Goal: Task Accomplishment & Management: Use online tool/utility

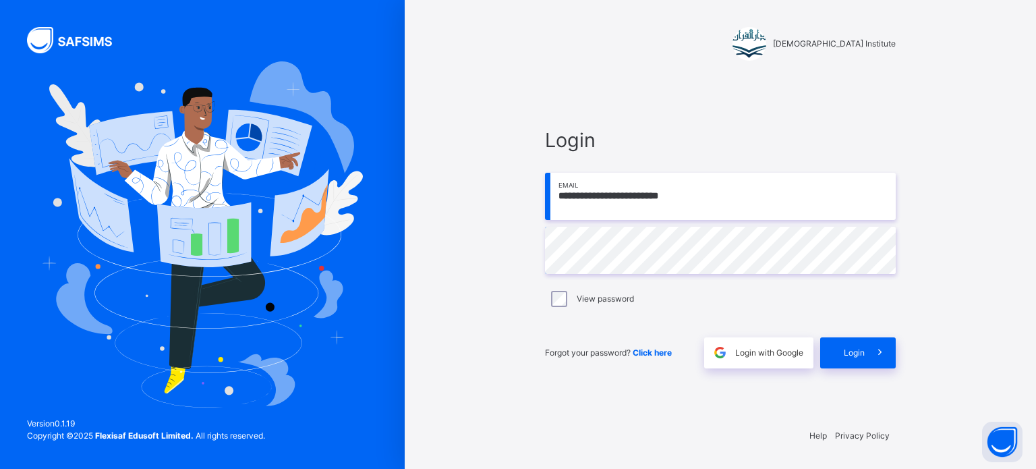
click at [878, 352] on icon at bounding box center [880, 353] width 14 height 16
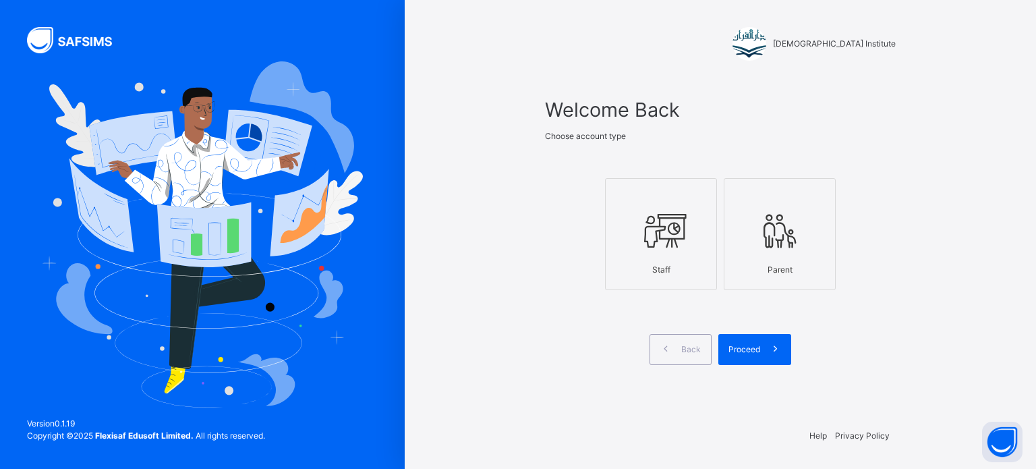
click at [692, 246] on div at bounding box center [661, 231] width 97 height 51
click at [750, 350] on span "Proceed" at bounding box center [745, 349] width 32 height 12
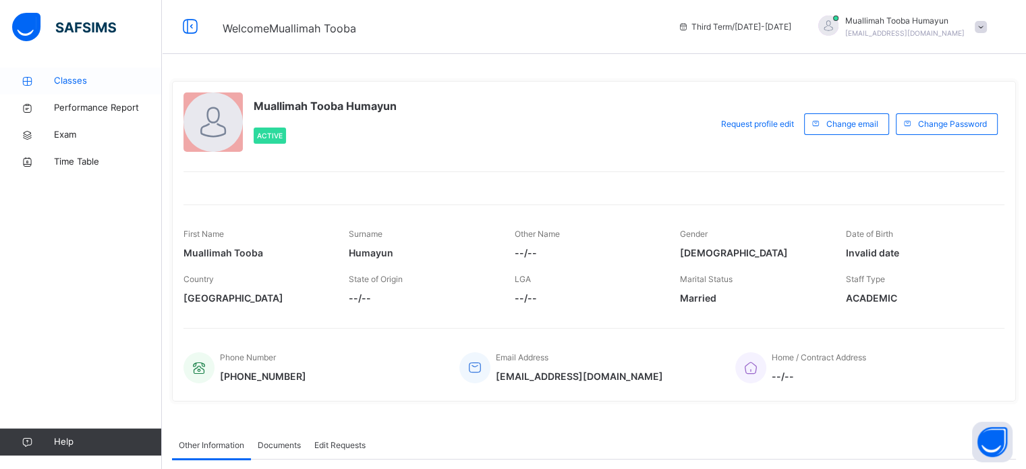
click at [100, 82] on span "Classes" at bounding box center [108, 80] width 108 height 13
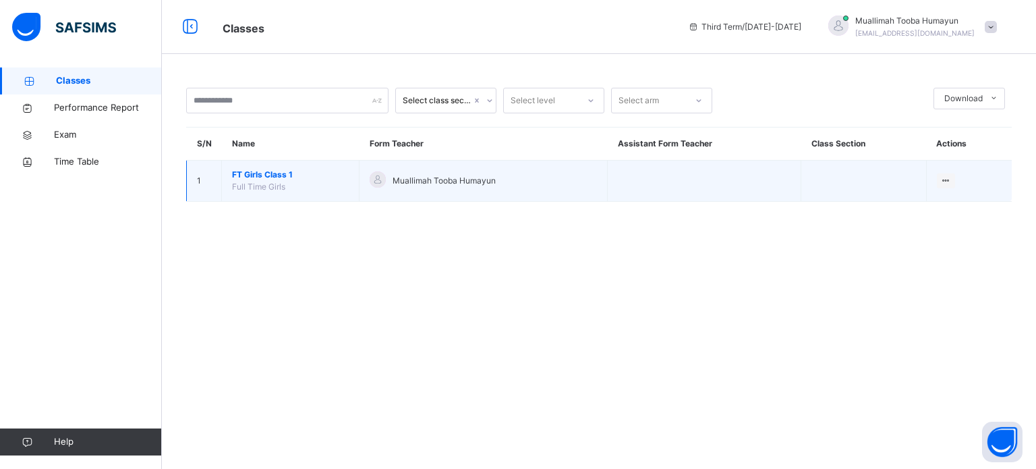
click at [265, 175] on span "FT Girls Class 1" at bounding box center [290, 175] width 117 height 12
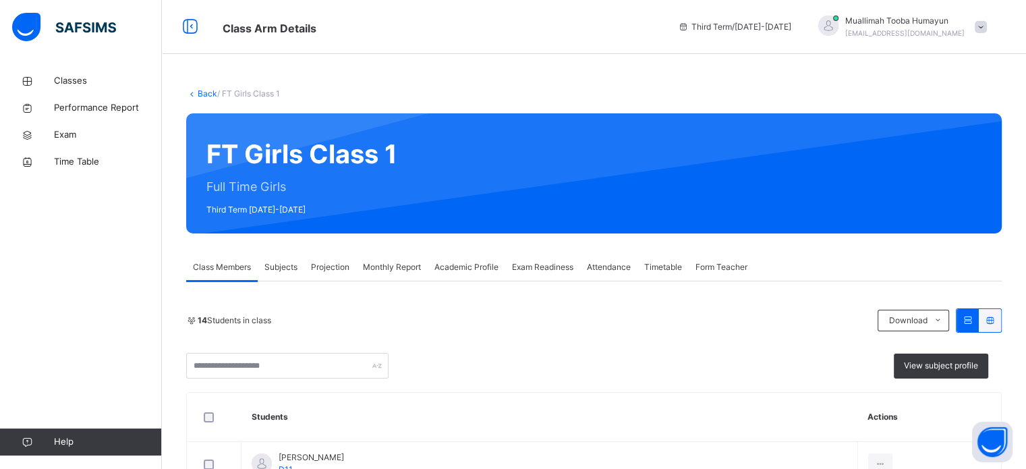
click at [335, 267] on span "Projection" at bounding box center [330, 267] width 38 height 12
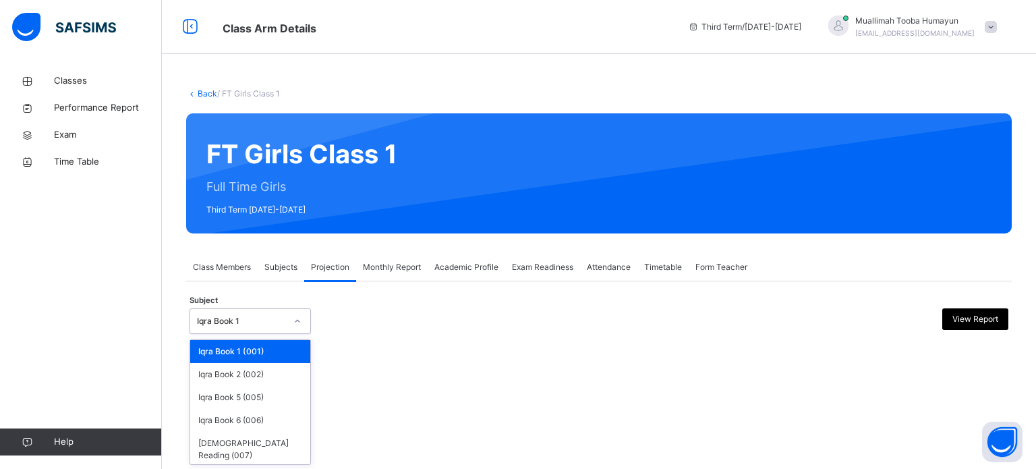
click at [309, 318] on div at bounding box center [298, 321] width 26 height 24
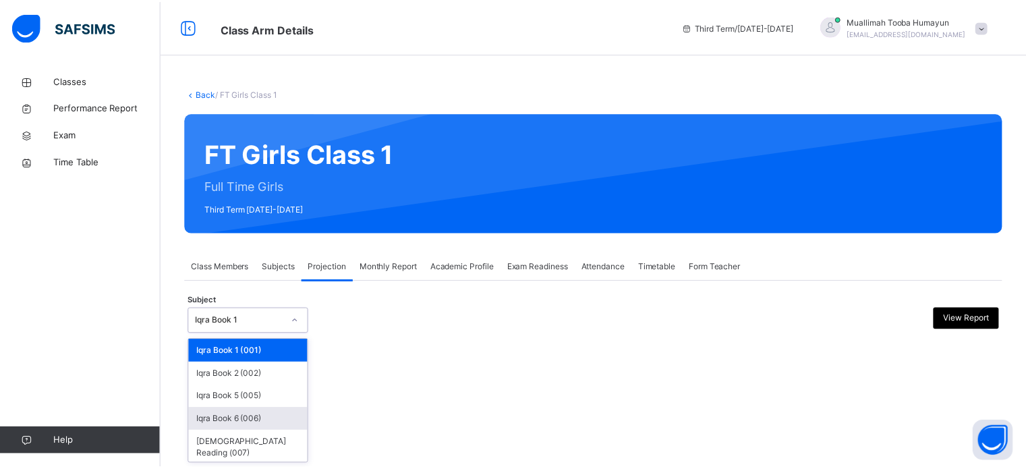
scroll to position [25, 0]
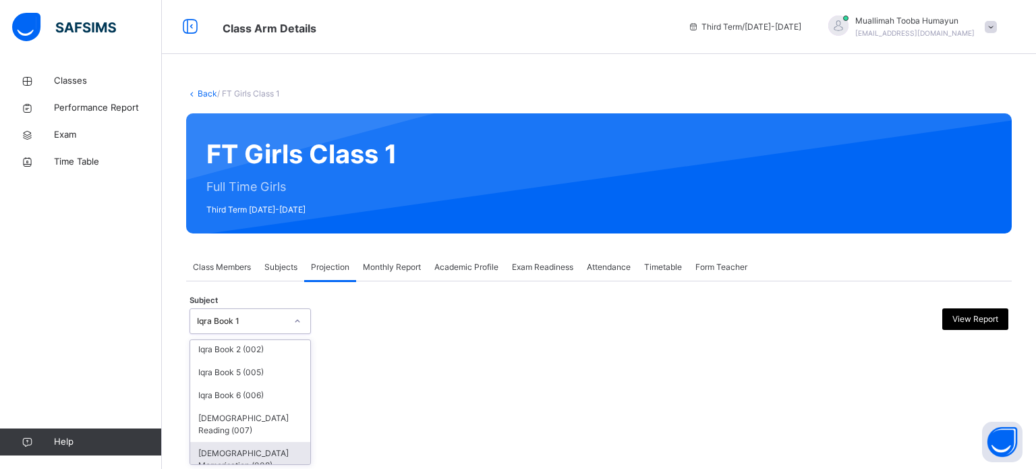
click at [228, 447] on div "[DEMOGRAPHIC_DATA] Memorisation (008)" at bounding box center [250, 459] width 120 height 35
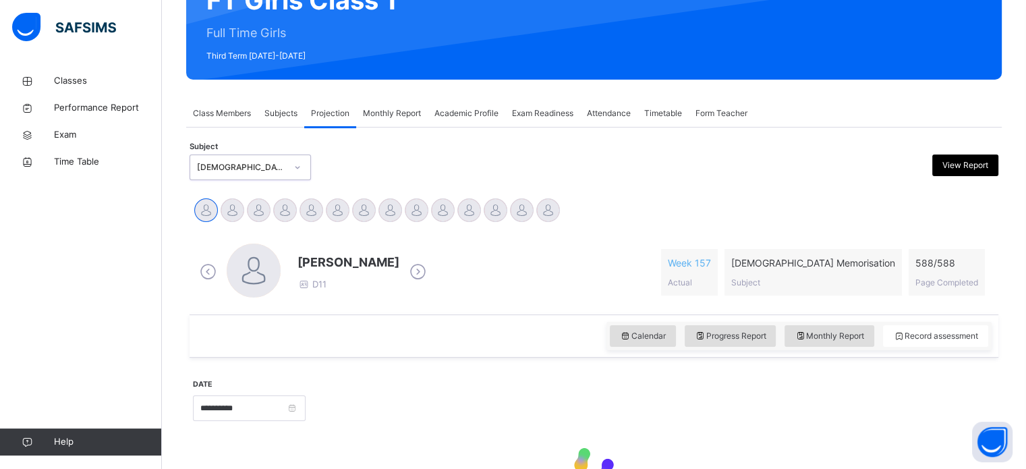
scroll to position [157, 0]
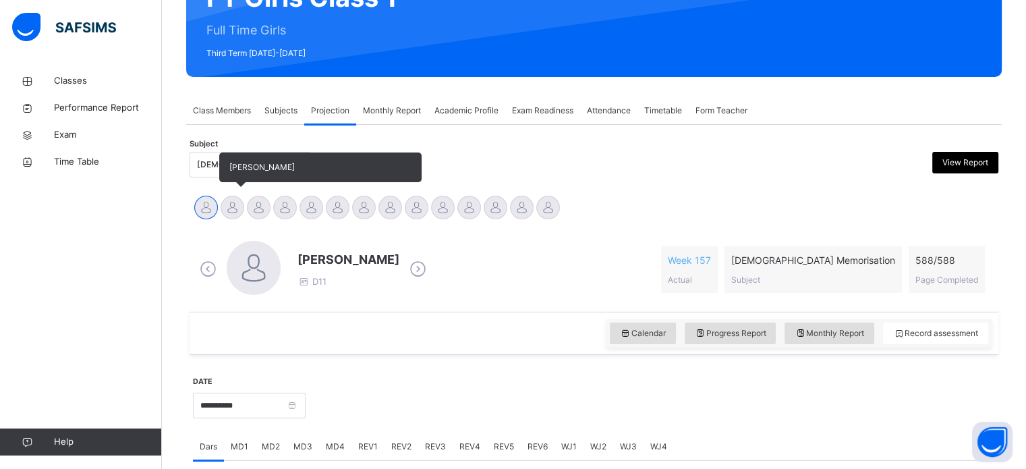
click at [235, 203] on div at bounding box center [233, 208] width 24 height 24
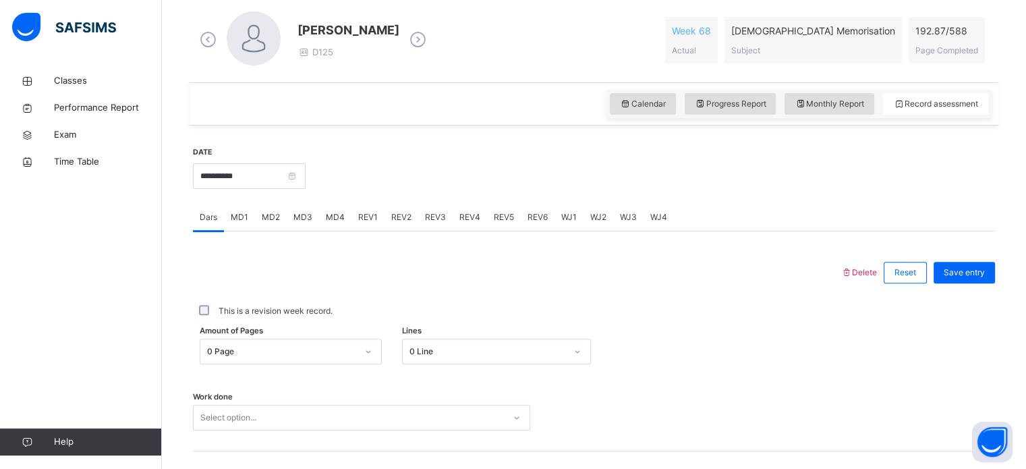
scroll to position [387, 0]
click at [374, 219] on span "REV1" at bounding box center [368, 217] width 20 height 12
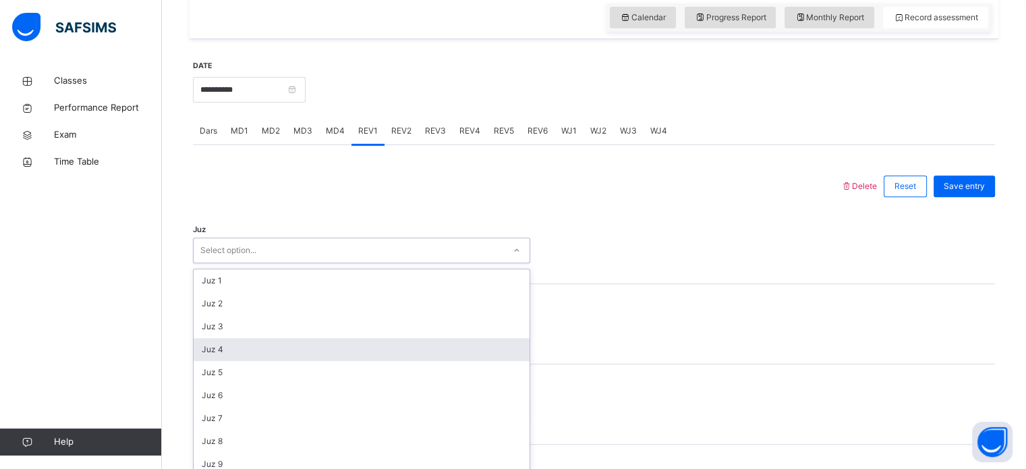
click at [262, 263] on div "option Juz 4 focused, 4 of 30. 30 results available. Use Up and Down to choose …" at bounding box center [361, 251] width 337 height 26
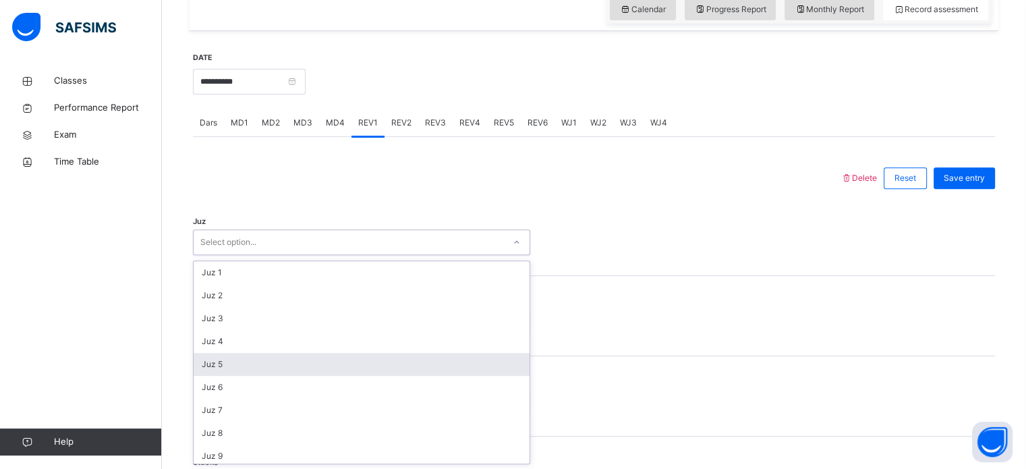
click at [256, 356] on div "Juz 5" at bounding box center [362, 364] width 336 height 23
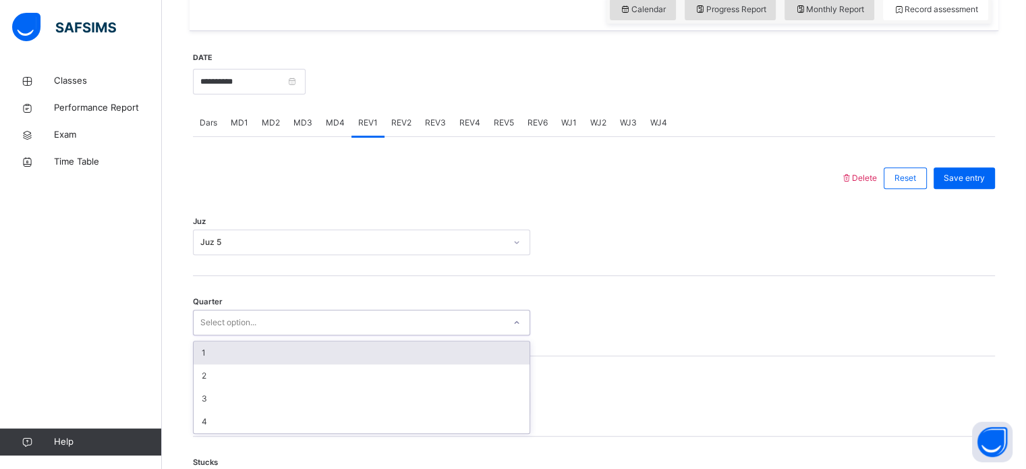
click at [243, 319] on div "Select option..." at bounding box center [228, 323] width 56 height 26
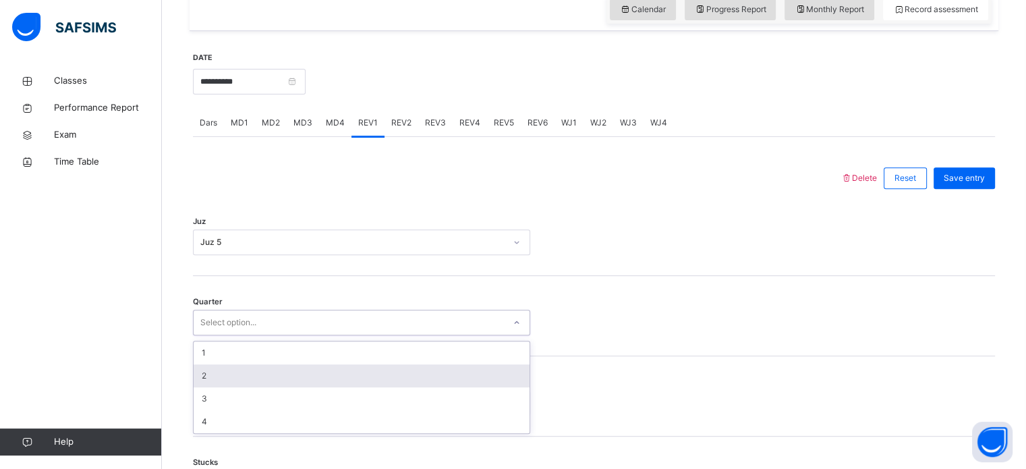
click at [218, 377] on div "2" at bounding box center [362, 375] width 336 height 23
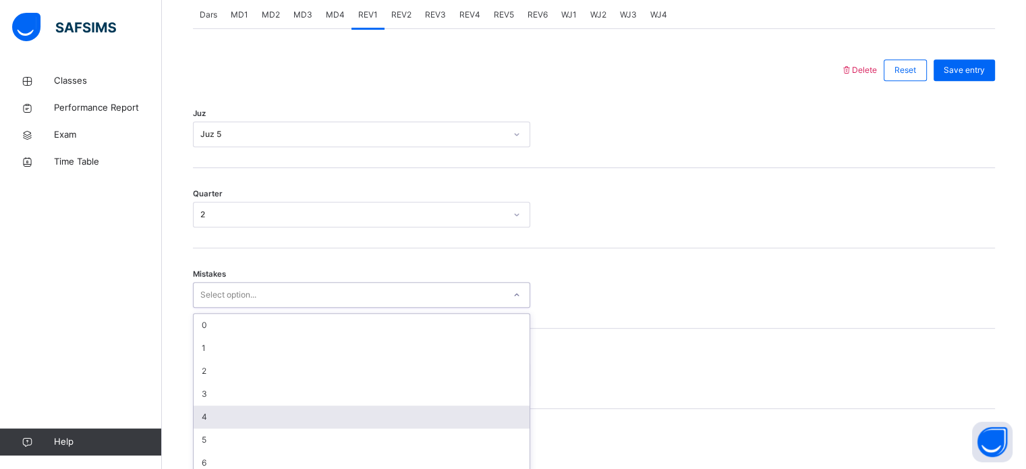
click at [236, 308] on div "option 4 focused, 5 of 7. 7 results available. Use Up and Down to choose option…" at bounding box center [361, 295] width 337 height 26
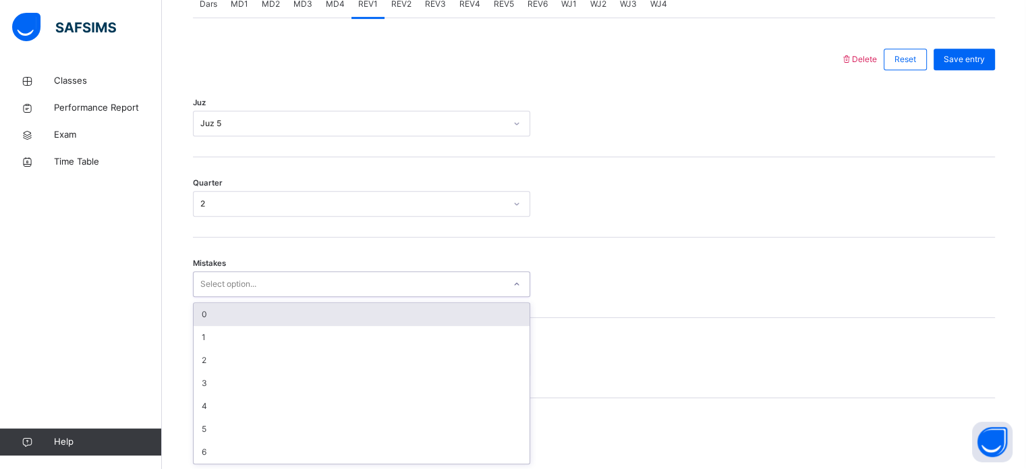
click at [219, 321] on div "0" at bounding box center [362, 314] width 336 height 23
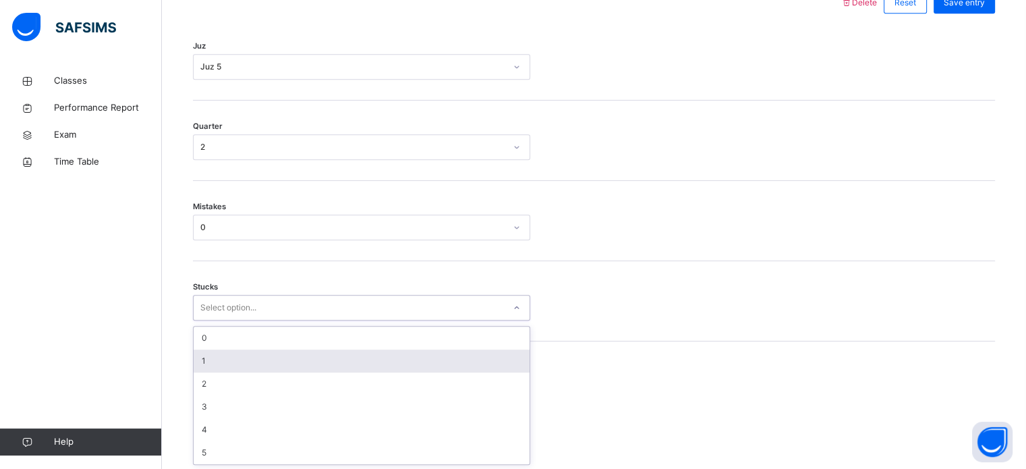
click at [233, 321] on div "option 1 focused, 2 of 6. 6 results available. Use Up and Down to choose option…" at bounding box center [361, 308] width 337 height 26
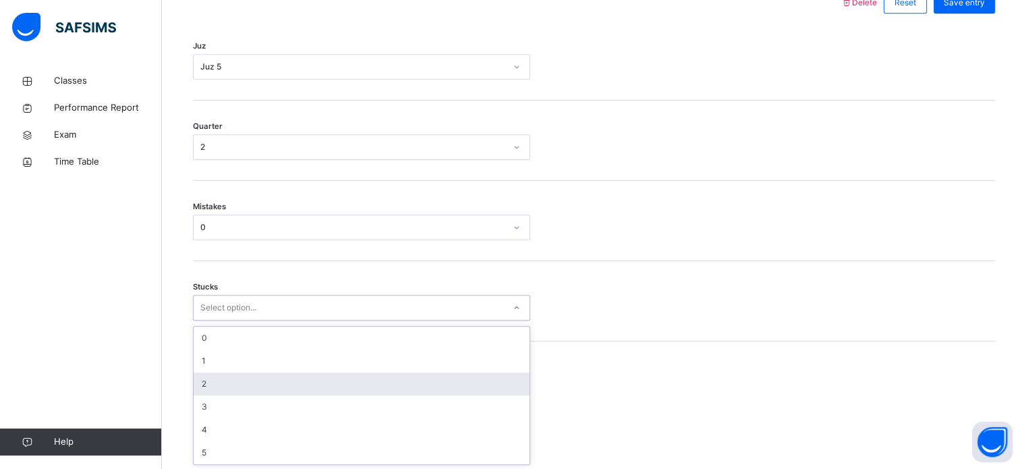
click at [240, 372] on div "2" at bounding box center [362, 383] width 336 height 23
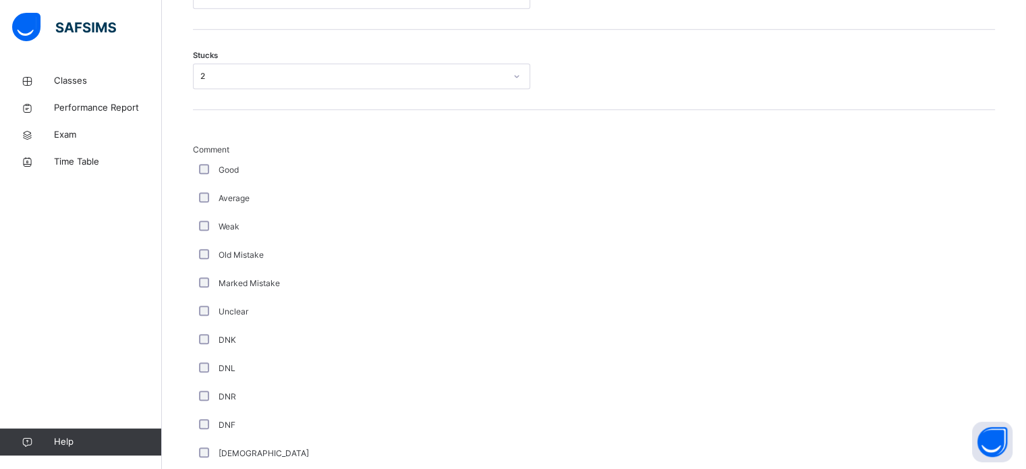
scroll to position [1138, 0]
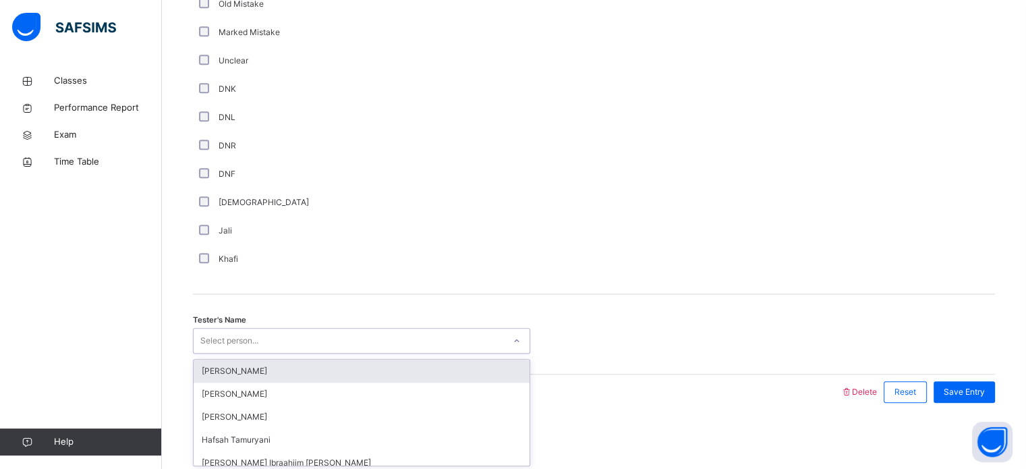
click at [229, 331] on div "Select person..." at bounding box center [229, 341] width 58 height 26
type input "***"
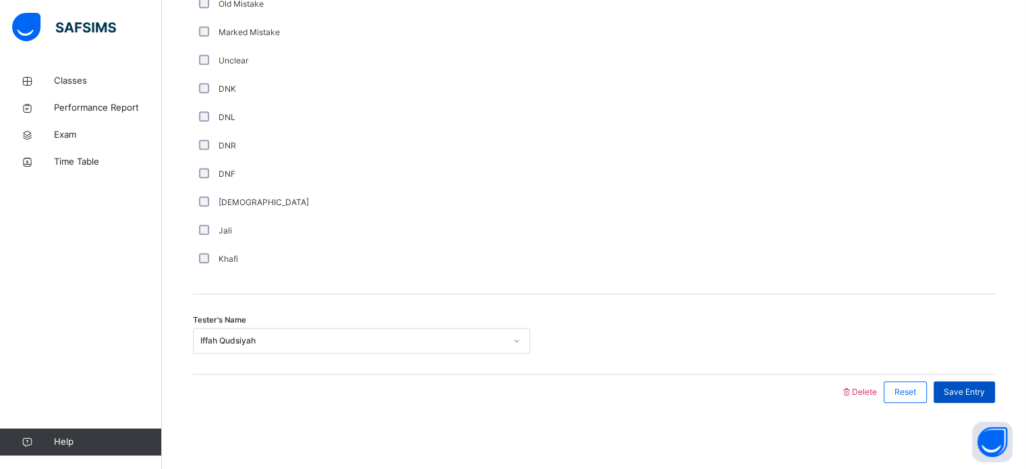
click at [974, 387] on span "Save Entry" at bounding box center [964, 392] width 41 height 12
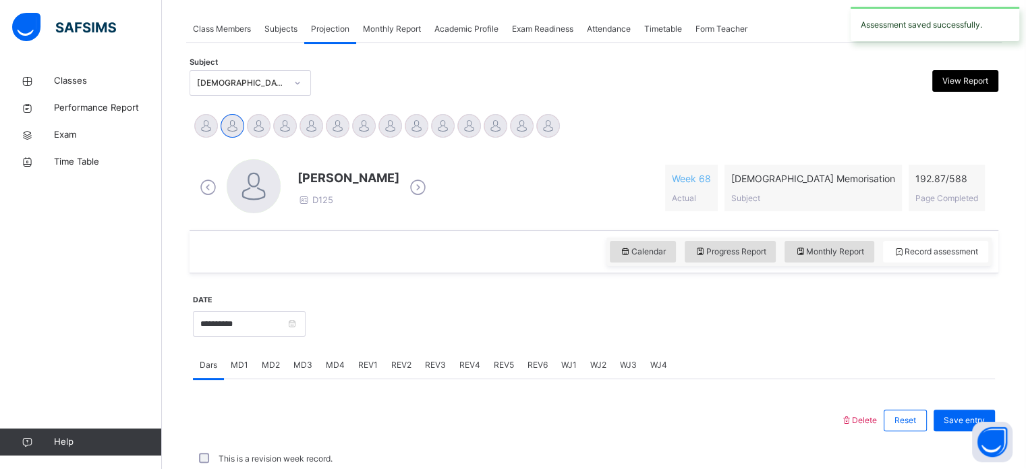
scroll to position [544, 0]
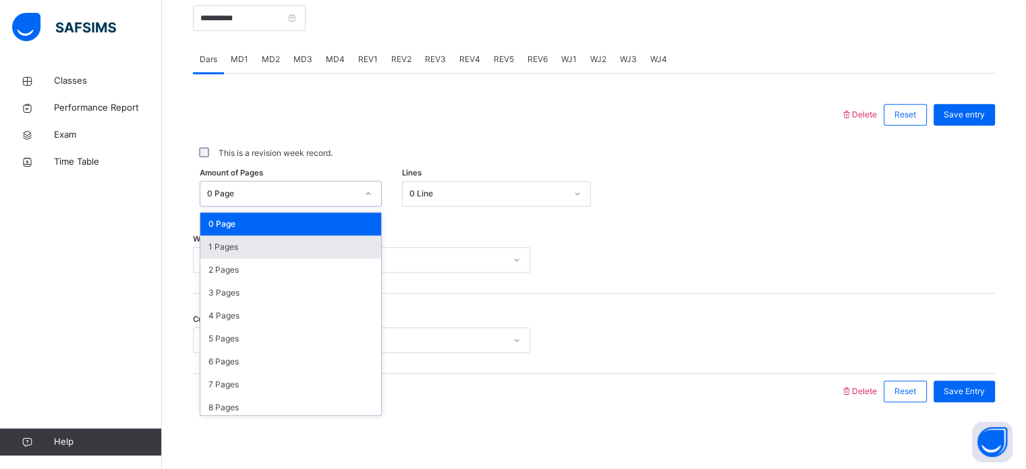
drag, startPoint x: 359, startPoint y: 196, endPoint x: 272, endPoint y: 245, distance: 99.7
click at [272, 206] on div "option 1 Pages focused, 2 of 589. 589 results available. Use Up and Down to cho…" at bounding box center [291, 194] width 182 height 26
click at [272, 245] on div "1 Pages" at bounding box center [290, 247] width 181 height 23
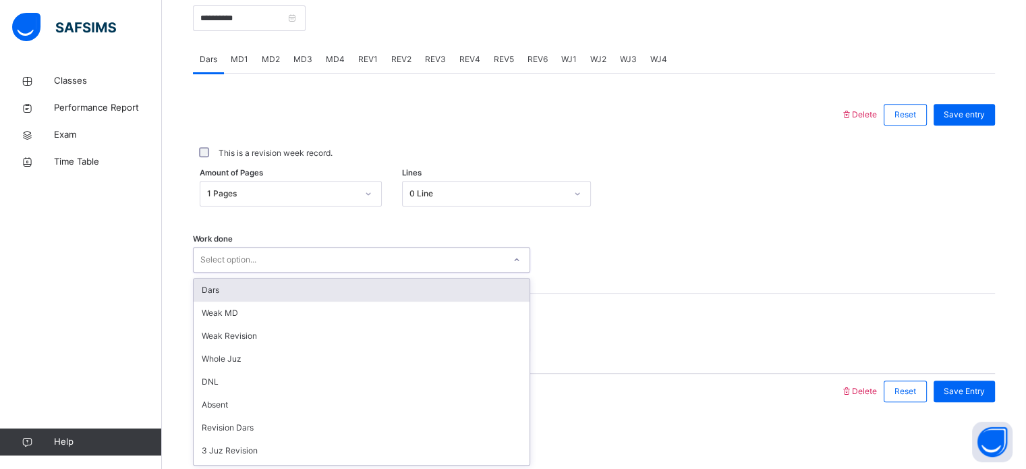
click at [269, 264] on div "Select option..." at bounding box center [349, 260] width 310 height 21
click at [233, 287] on div "Dars" at bounding box center [362, 290] width 336 height 23
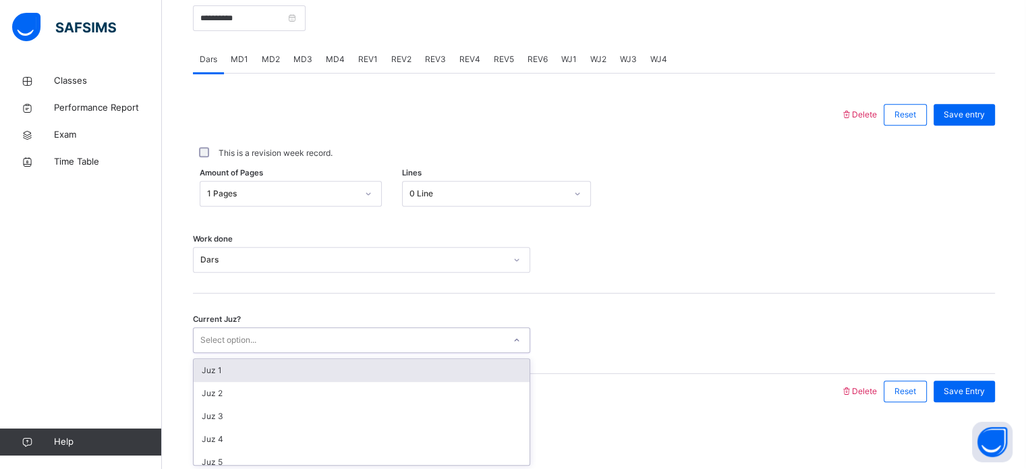
click at [256, 342] on div "Select option..." at bounding box center [228, 340] width 56 height 26
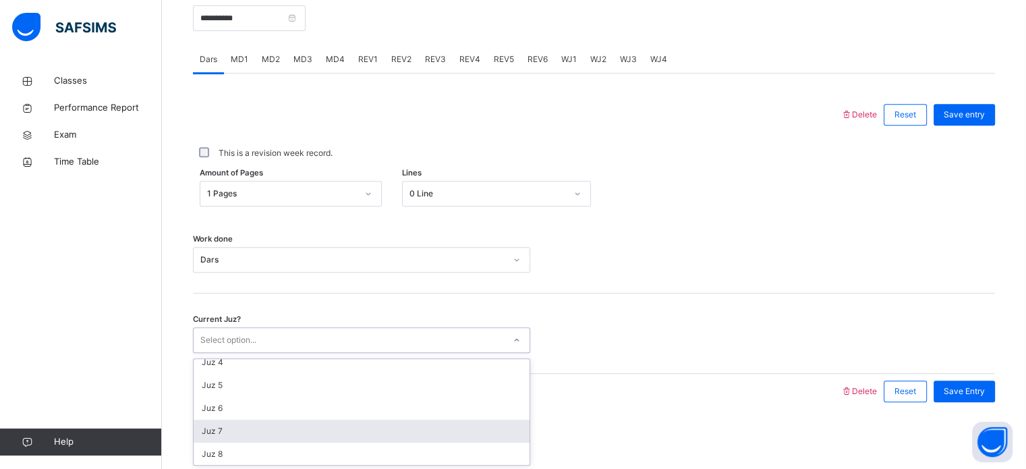
scroll to position [78, 0]
click at [239, 423] on div "Juz 7" at bounding box center [362, 429] width 336 height 23
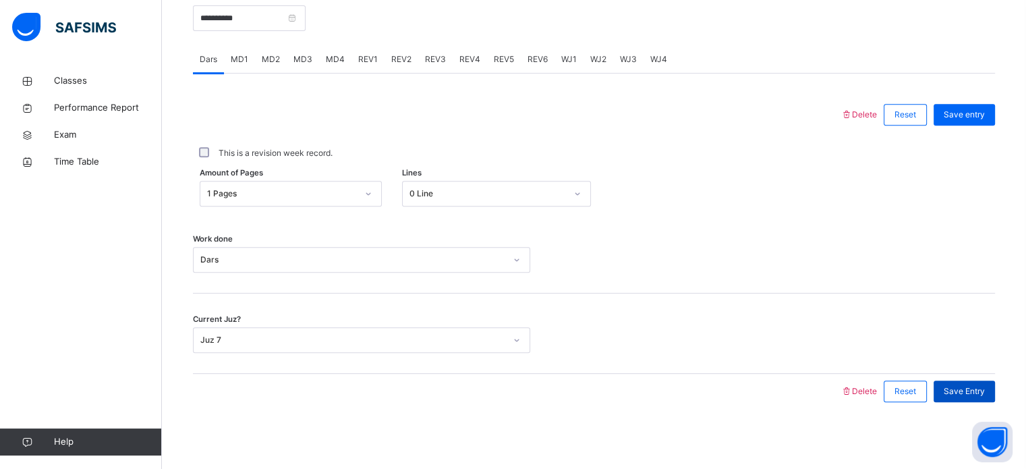
click at [976, 385] on span "Save Entry" at bounding box center [964, 391] width 41 height 12
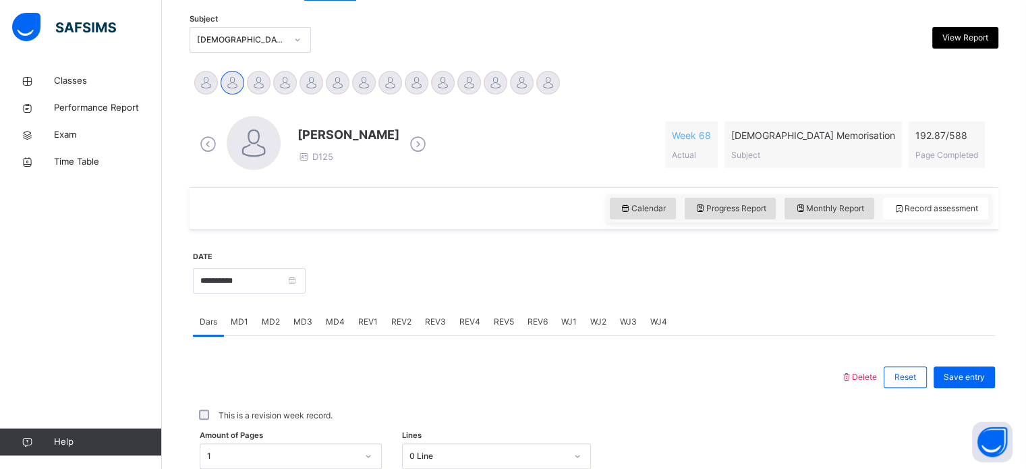
scroll to position [284, 0]
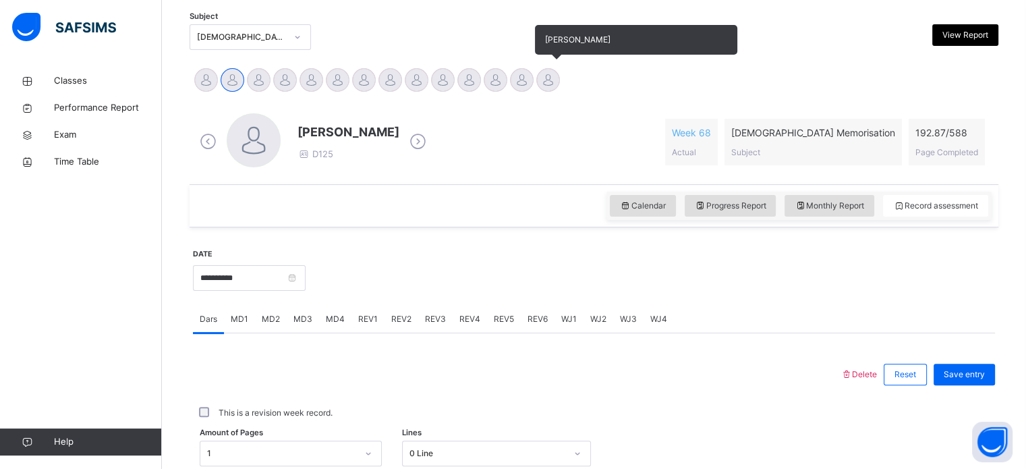
click at [556, 78] on div at bounding box center [548, 80] width 24 height 24
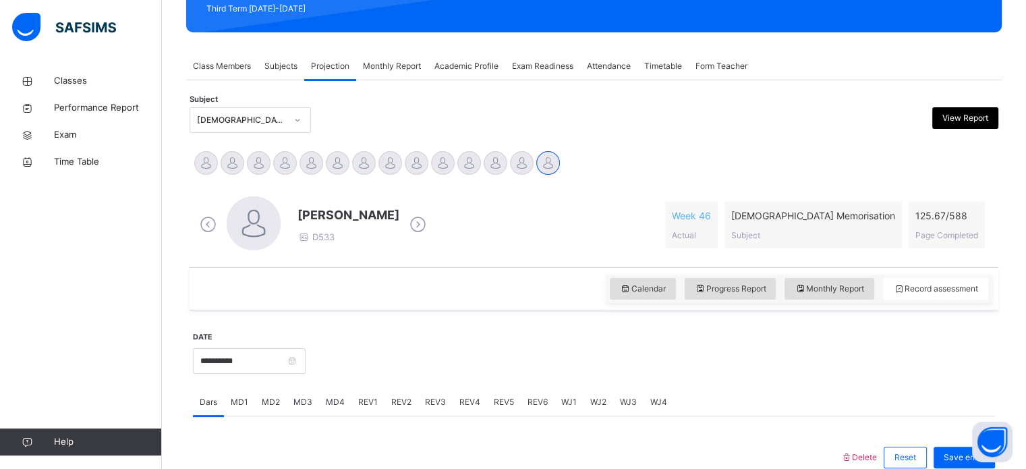
scroll to position [200, 0]
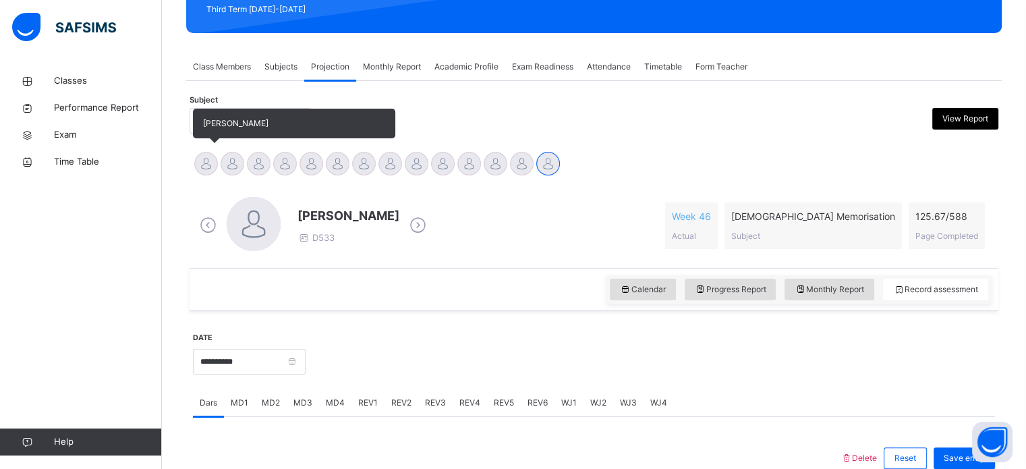
click at [203, 161] on div at bounding box center [206, 164] width 24 height 24
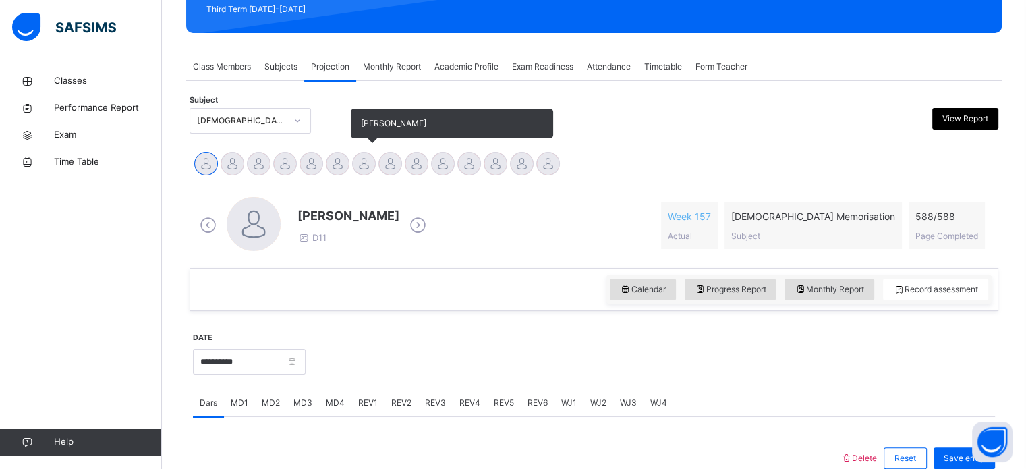
click at [355, 160] on div at bounding box center [364, 164] width 24 height 24
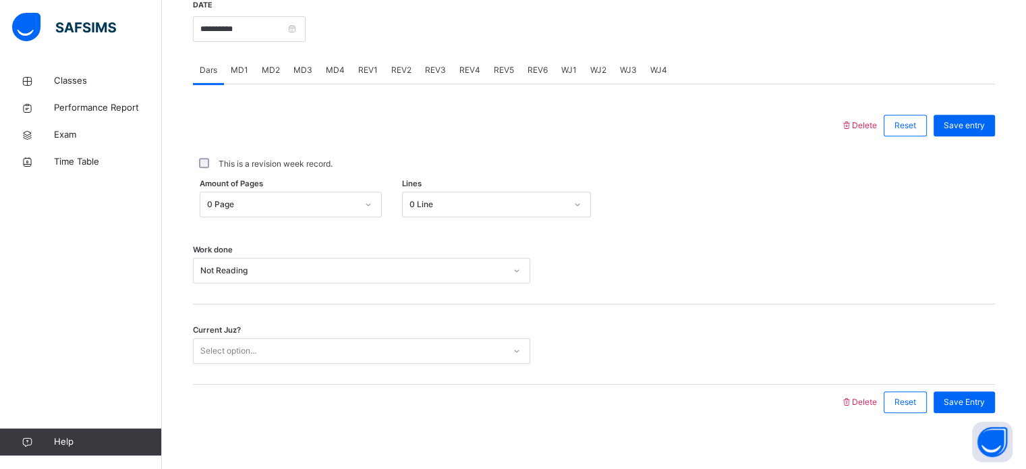
scroll to position [544, 0]
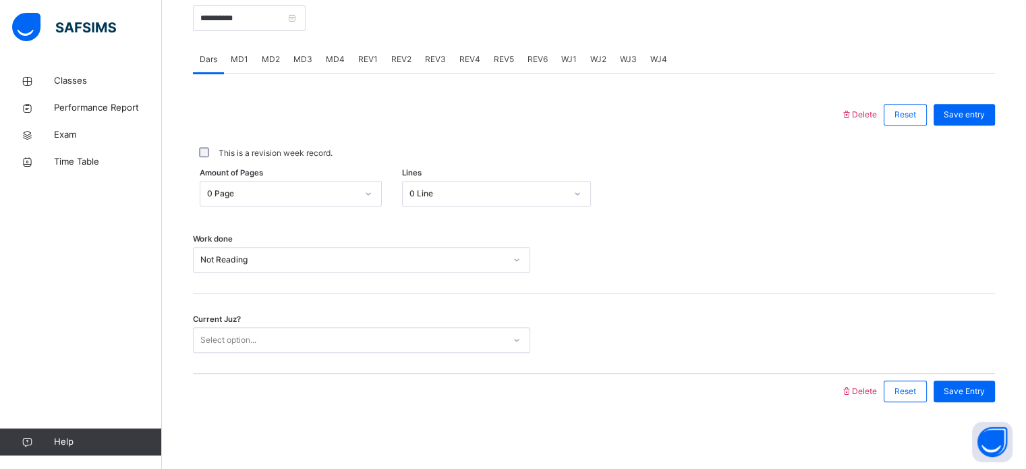
click at [380, 339] on div "Select option..." at bounding box center [349, 340] width 310 height 21
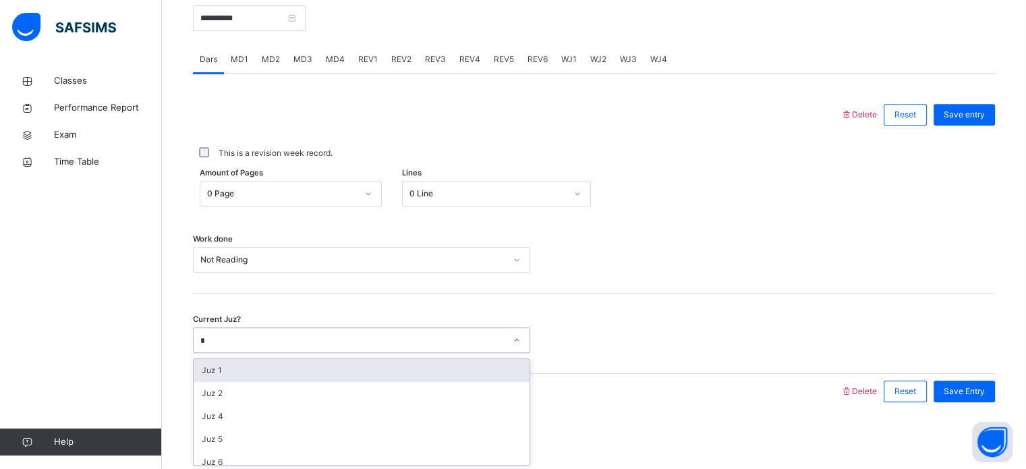
type input "**"
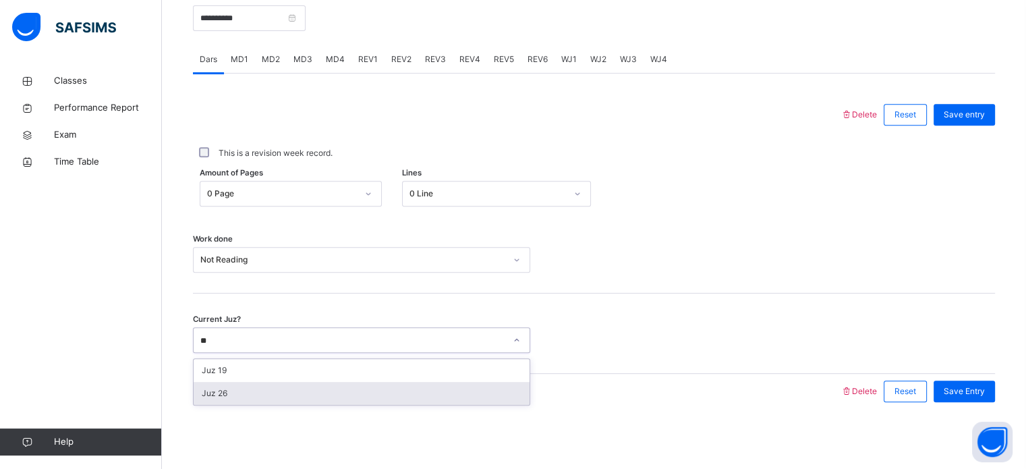
click at [362, 389] on div "Juz 26" at bounding box center [362, 393] width 336 height 23
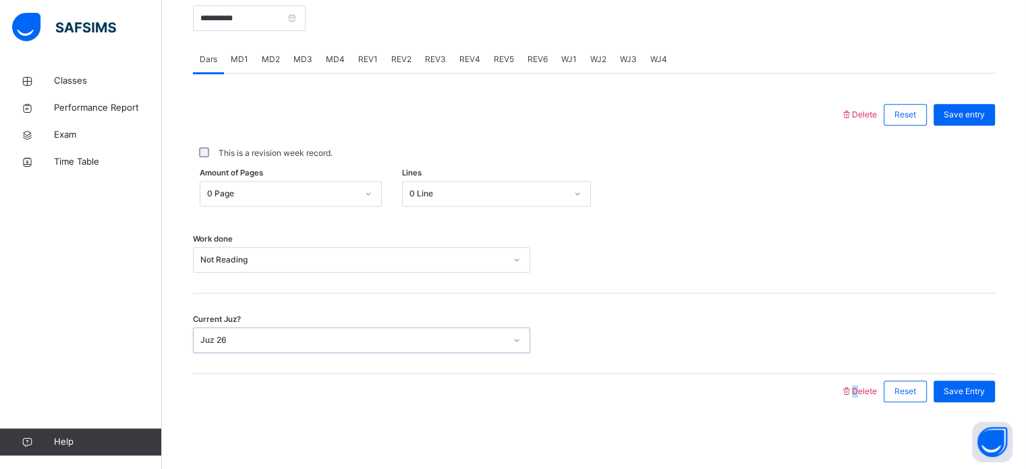
click at [362, 389] on div at bounding box center [517, 391] width 634 height 35
click at [978, 387] on span "Save Entry" at bounding box center [964, 391] width 41 height 12
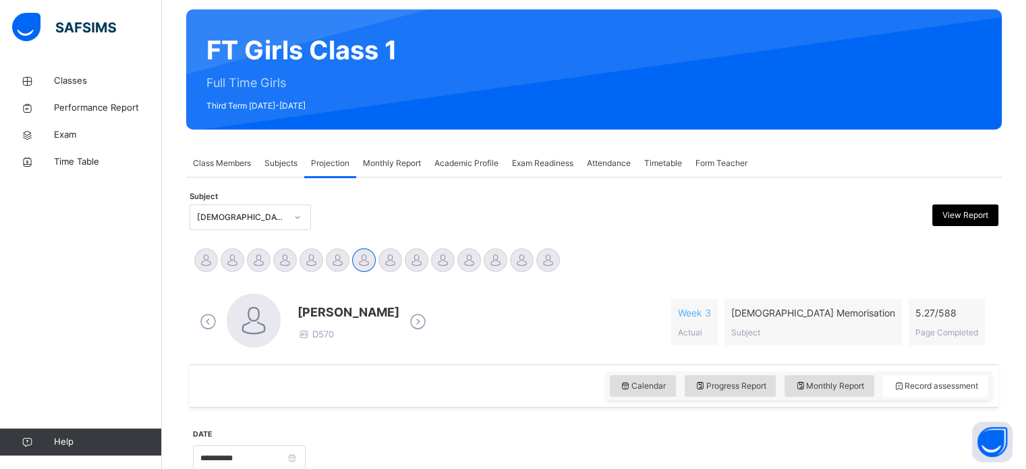
scroll to position [0, 0]
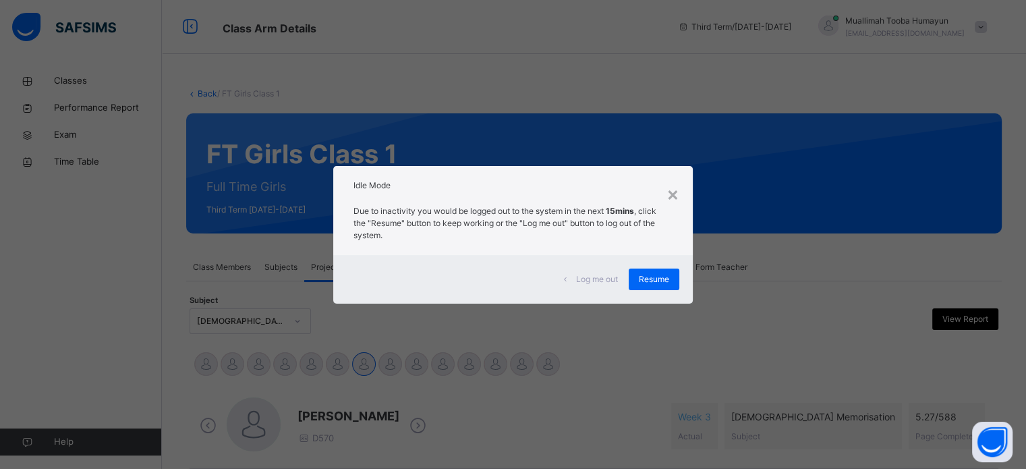
click at [643, 304] on div "× Idle Mode Due to inactivity you would be logged out to the system in the next…" at bounding box center [513, 234] width 1026 height 469
click at [646, 275] on span "Resume" at bounding box center [654, 279] width 30 height 12
